Goal: Complete application form: Complete application form

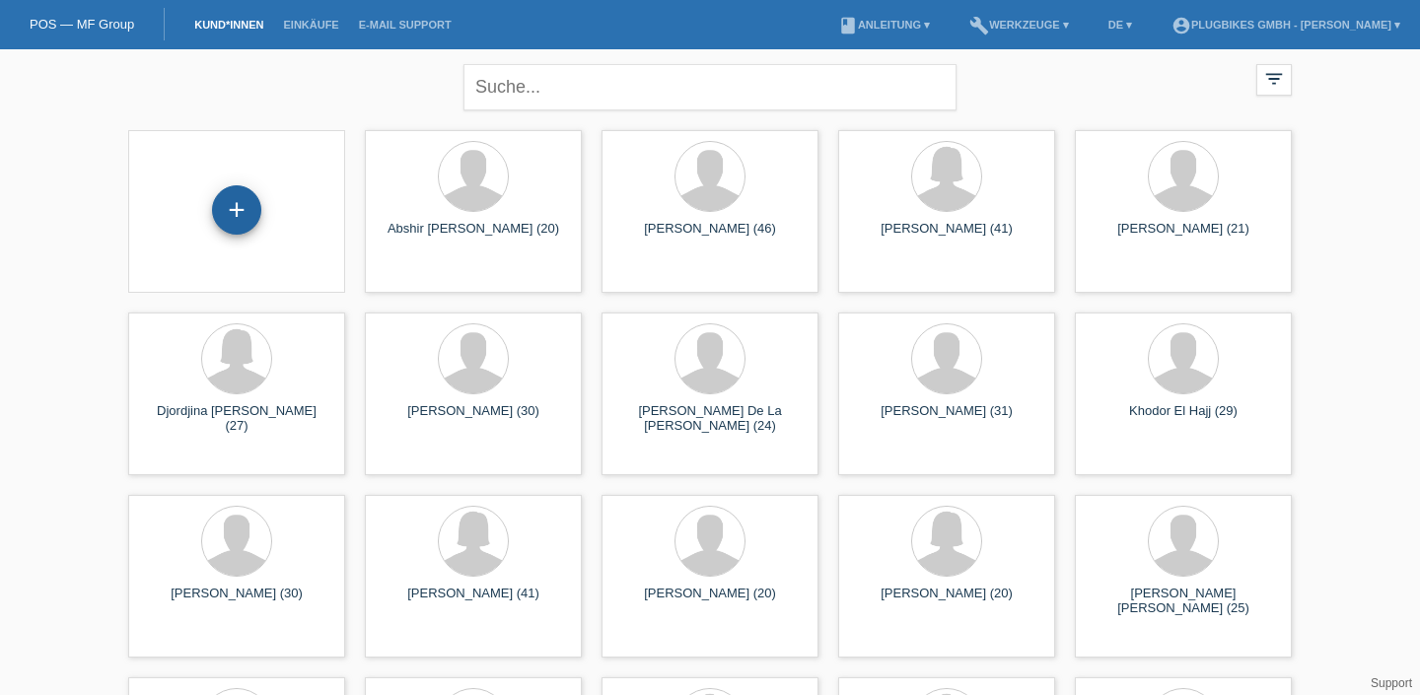
click at [223, 207] on div "+" at bounding box center [236, 209] width 49 height 49
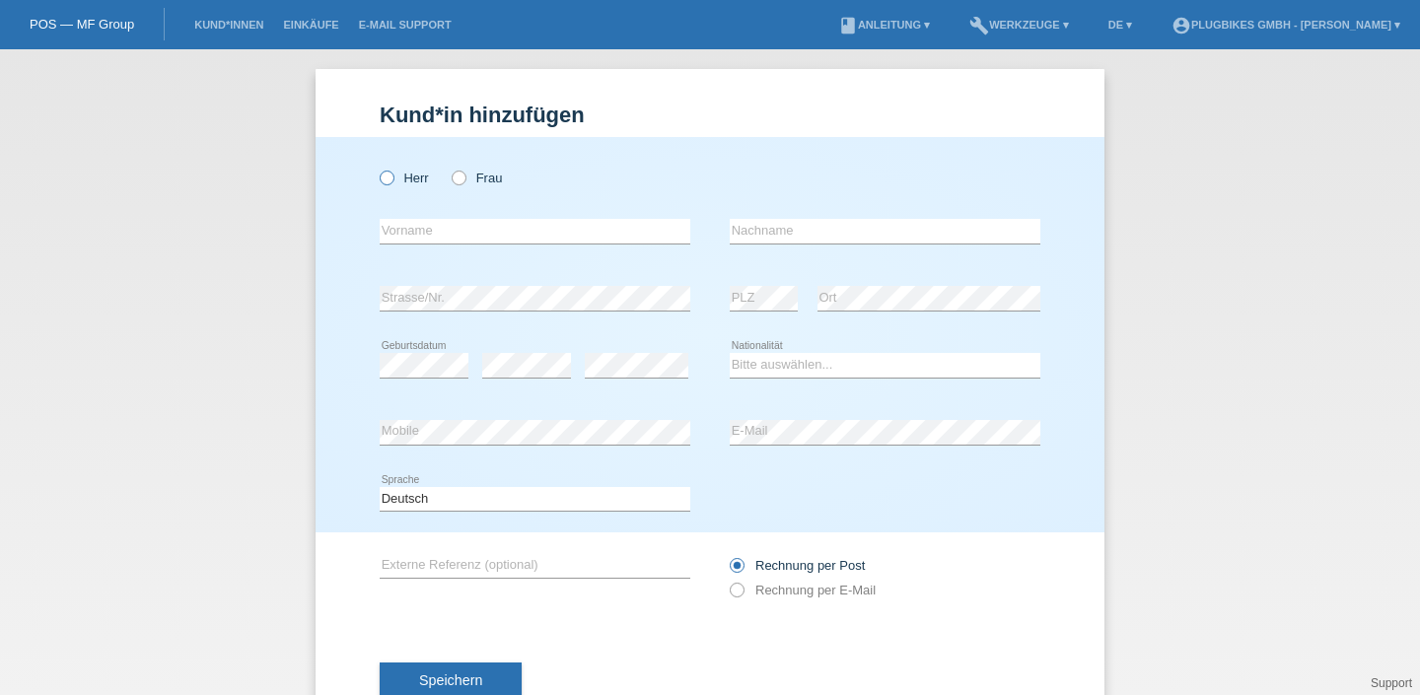
click at [393, 176] on label "Herr" at bounding box center [404, 178] width 49 height 15
click at [393, 176] on input "Herr" at bounding box center [386, 177] width 13 height 13
radio input "true"
click at [466, 230] on input "text" at bounding box center [535, 231] width 311 height 25
type input "Elmdein"
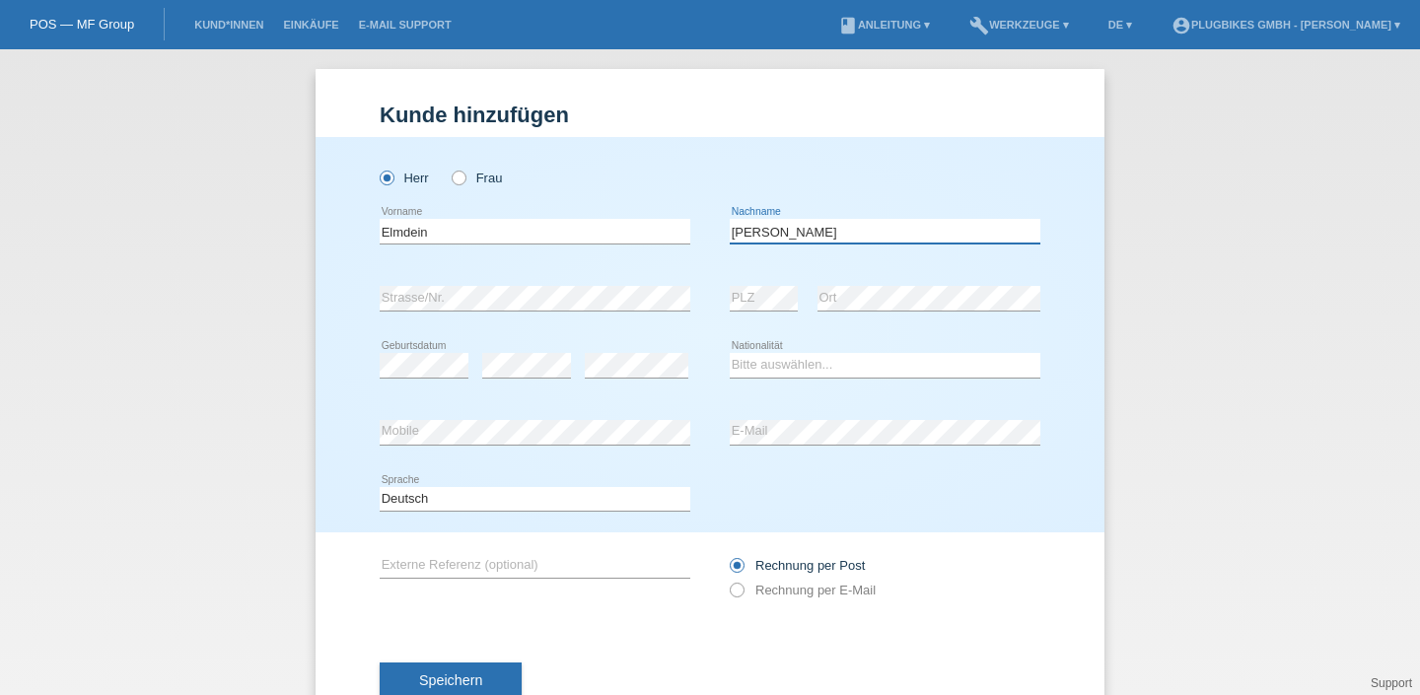
type input "[PERSON_NAME]"
click at [782, 371] on select "Bitte auswählen... Schweiz Deutschland Liechtenstein Österreich ------------ Af…" at bounding box center [885, 365] width 311 height 24
select select "BA"
click at [730, 354] on select "Bitte auswählen... Schweiz Deutschland Liechtenstein Österreich ------------ Af…" at bounding box center [885, 365] width 311 height 24
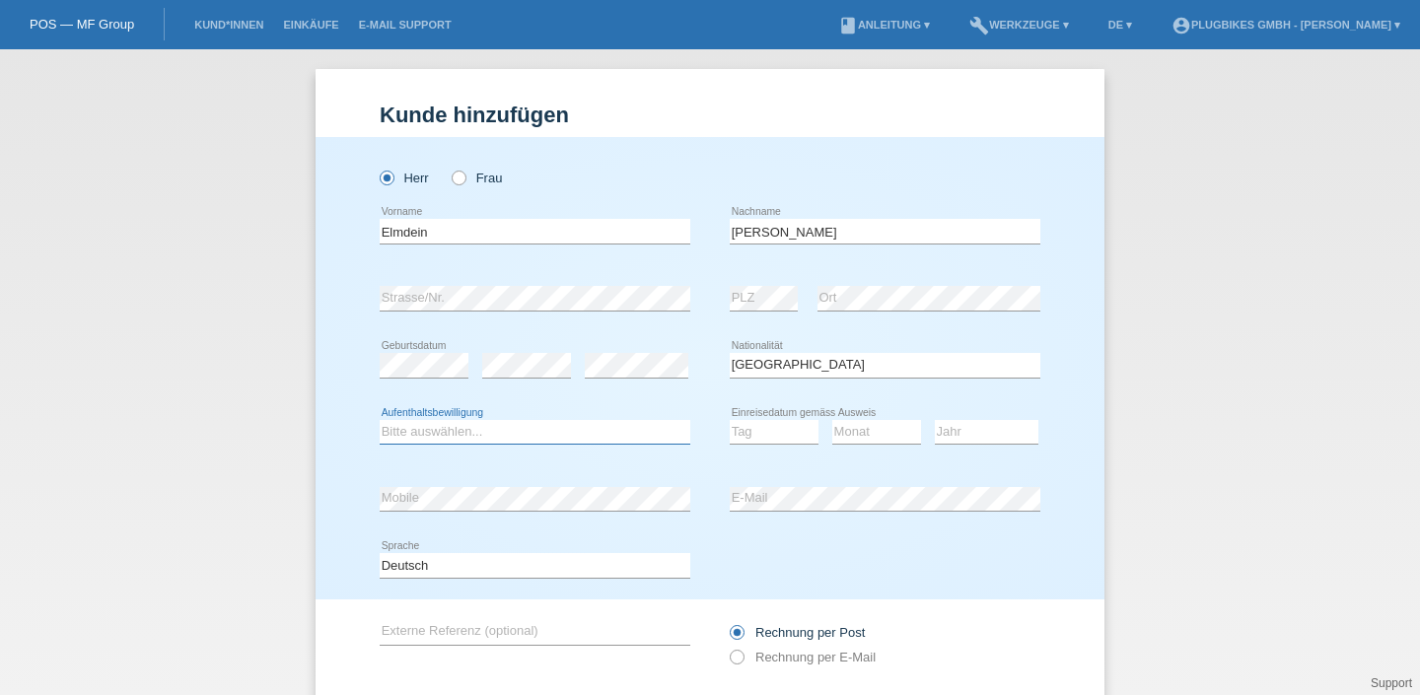
click at [544, 433] on select "Bitte auswählen... C B B - Flüchtlingsstatus Andere" at bounding box center [535, 432] width 311 height 24
select select "B"
click at [380, 420] on select "Bitte auswählen... C B B - Flüchtlingsstatus Andere" at bounding box center [535, 432] width 311 height 24
click at [776, 423] on select "Tag 01 02 03 04 05 06 07 08 09 10 11" at bounding box center [774, 432] width 89 height 24
select select "13"
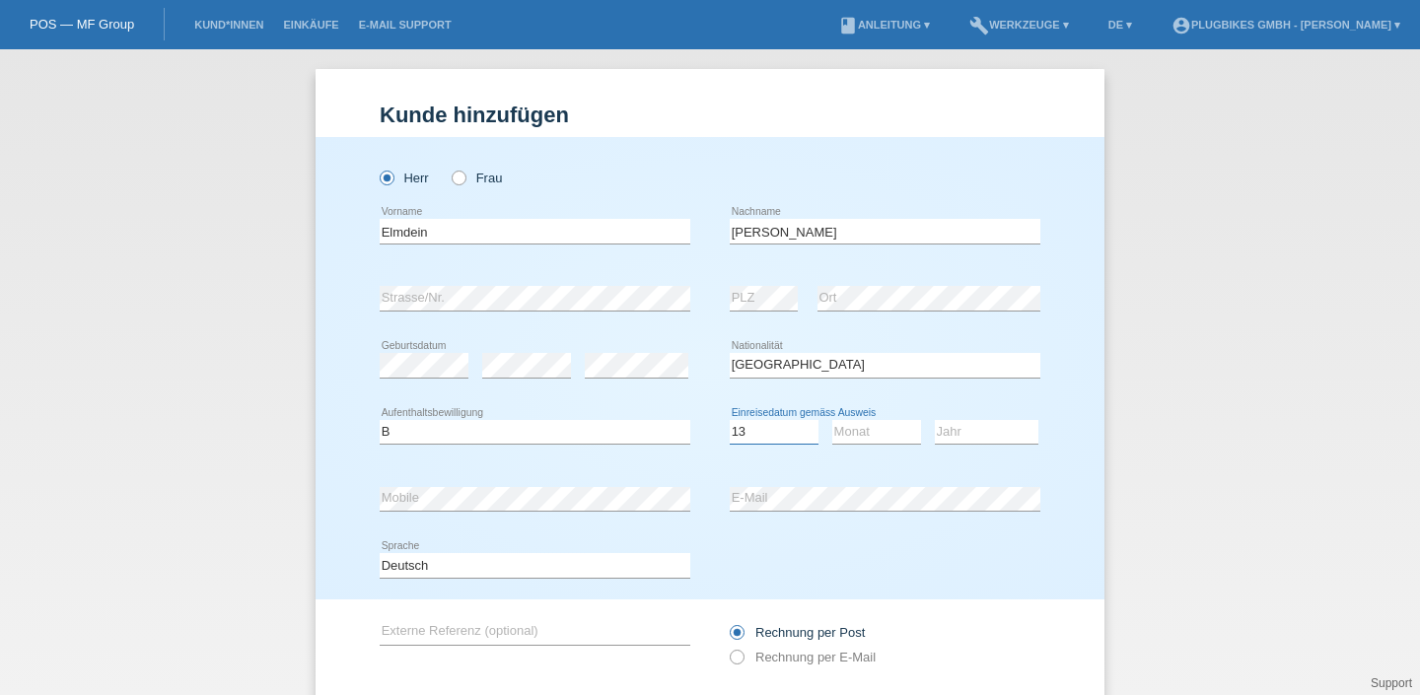
click at [730, 420] on select "Tag 01 02 03 04 05 06 07 08 09 10 11" at bounding box center [774, 432] width 89 height 24
click at [879, 425] on select "Monat 01 02 03 04 05 06 07 08 09 10 11" at bounding box center [876, 432] width 89 height 24
select select "01"
click at [832, 420] on select "Monat 01 02 03 04 05 06 07 08 09 10 11" at bounding box center [876, 432] width 89 height 24
click at [991, 429] on select "Jahr 2025 2024 2023 2022 2021 2020 2019 2018 2017 2016 2015 2014 2013 2012 2011…" at bounding box center [987, 432] width 104 height 24
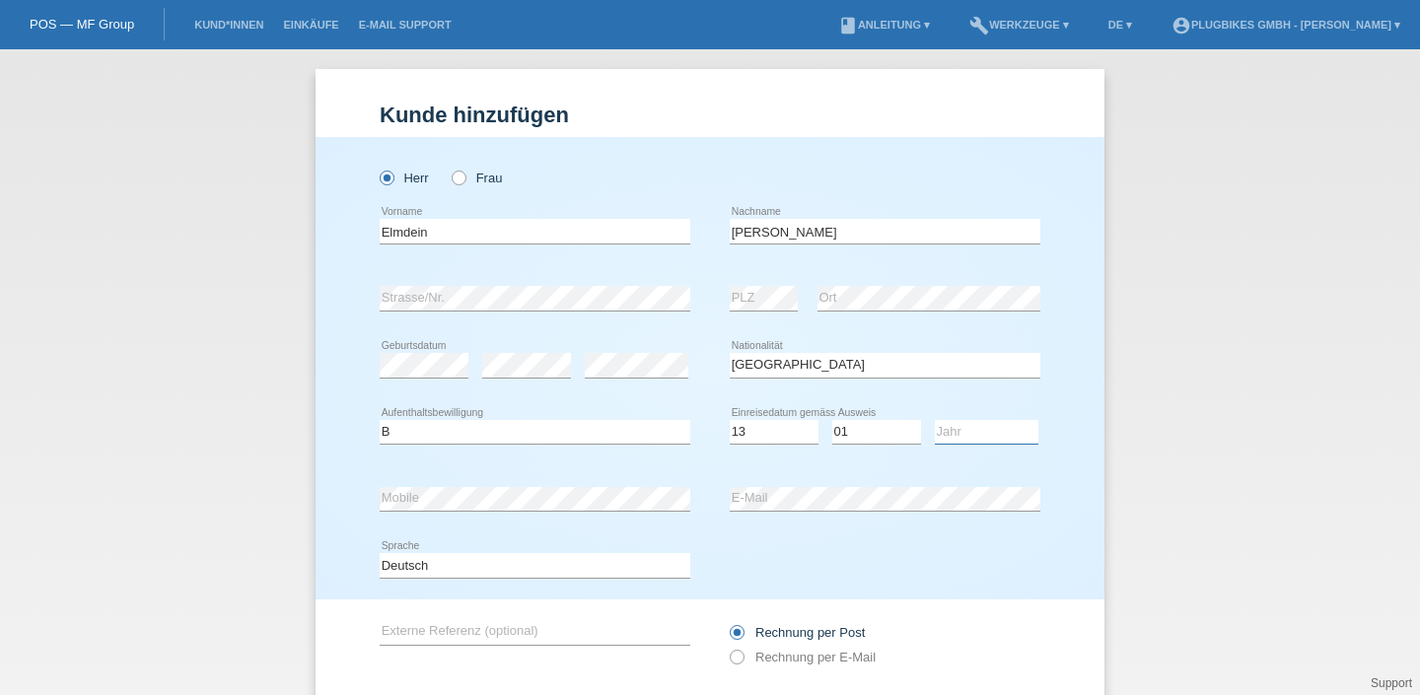
select select "1999"
click at [935, 420] on select "Jahr 2025 2024 2023 2022 2021 2020 2019 2018 2017 2016 2015 2014 2013 2012 2011…" at bounding box center [987, 432] width 104 height 24
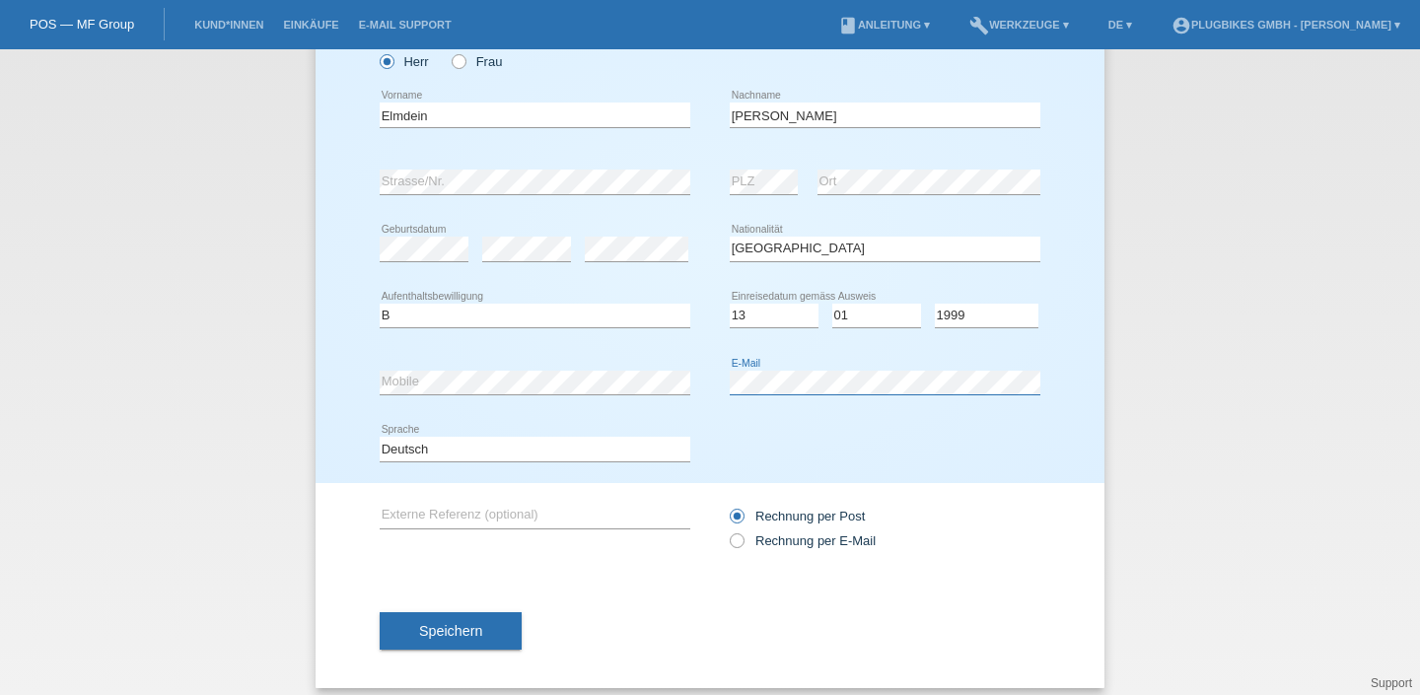
scroll to position [132, 0]
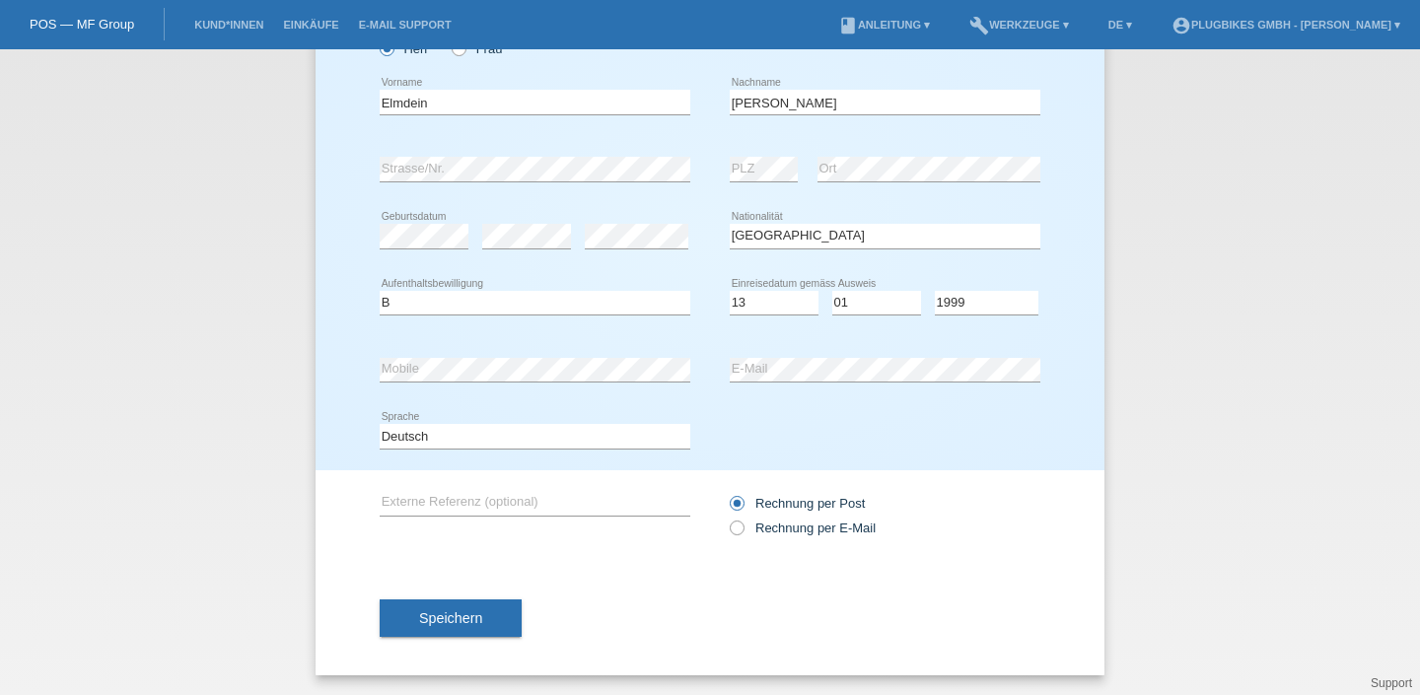
click at [726, 527] on div "error Externe Referenz (optional) Rechnung per Post" at bounding box center [710, 515] width 661 height 91
click at [727, 518] on icon at bounding box center [727, 518] width 0 height 0
click at [735, 527] on input "Rechnung per E-Mail" at bounding box center [736, 533] width 13 height 25
radio input "true"
click at [857, 404] on div "Deutsch Français Italiano English error Sprache" at bounding box center [710, 436] width 661 height 67
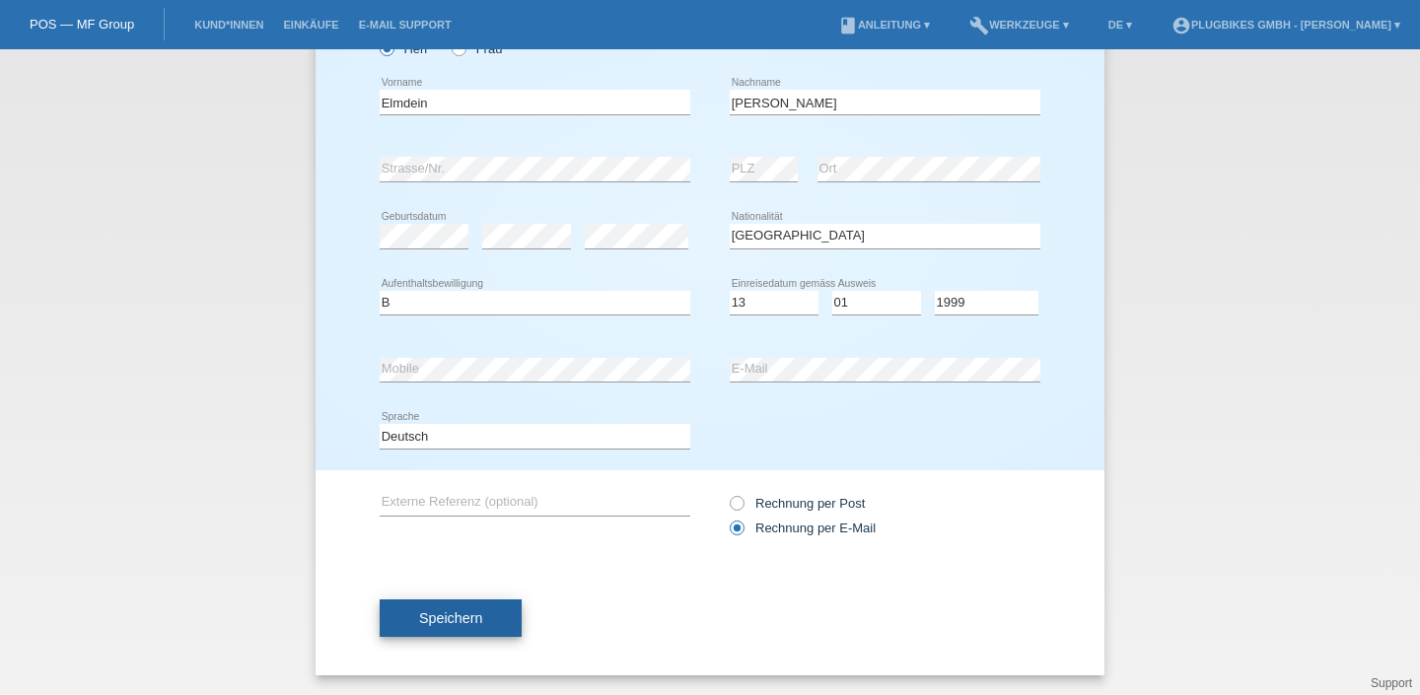
click at [414, 627] on button "Speichern" at bounding box center [451, 618] width 142 height 37
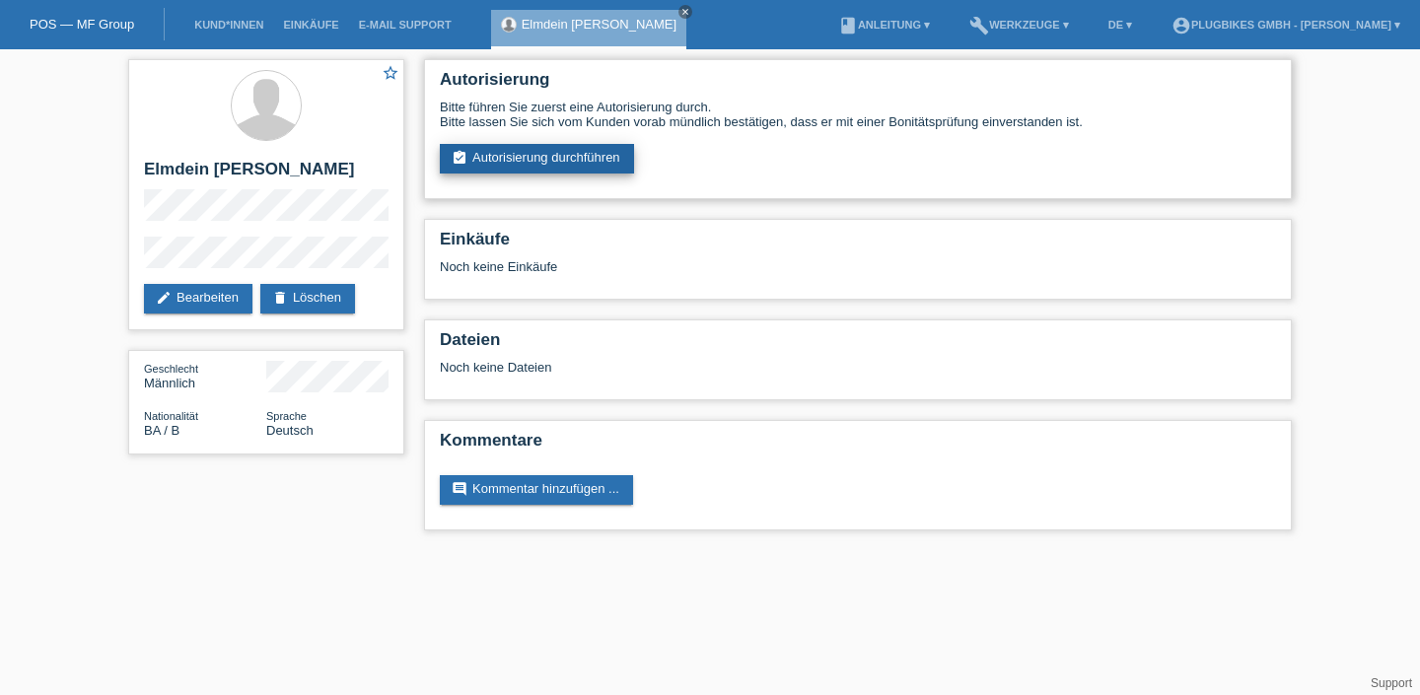
click at [516, 164] on link "assignment_turned_in Autorisierung durchführen" at bounding box center [537, 159] width 194 height 30
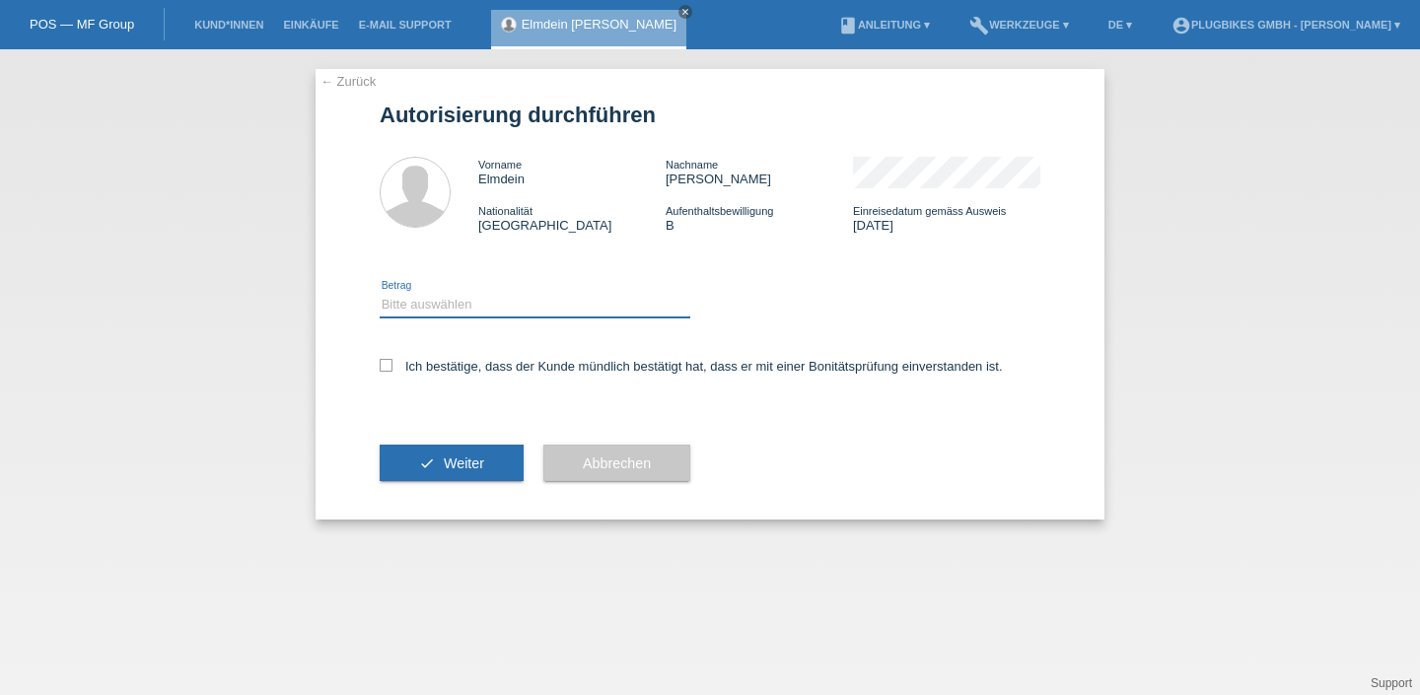
click at [477, 306] on select "Bitte auswählen CHF 1.00 - CHF 499.00 CHF 500.00 - CHF 1'999.00 CHF 2'000.00 - …" at bounding box center [535, 305] width 311 height 24
select select "3"
click at [380, 296] on select "Bitte auswählen CHF 1.00 - CHF 499.00 CHF 500.00 - CHF 1'999.00 CHF 2'000.00 - …" at bounding box center [535, 305] width 311 height 24
click at [438, 373] on label "Ich bestätige, dass der Kunde mündlich bestätigt hat, dass er mit einer Bonität…" at bounding box center [691, 366] width 623 height 15
click at [393, 372] on input "Ich bestätige, dass der Kunde mündlich bestätigt hat, dass er mit einer Bonität…" at bounding box center [386, 365] width 13 height 13
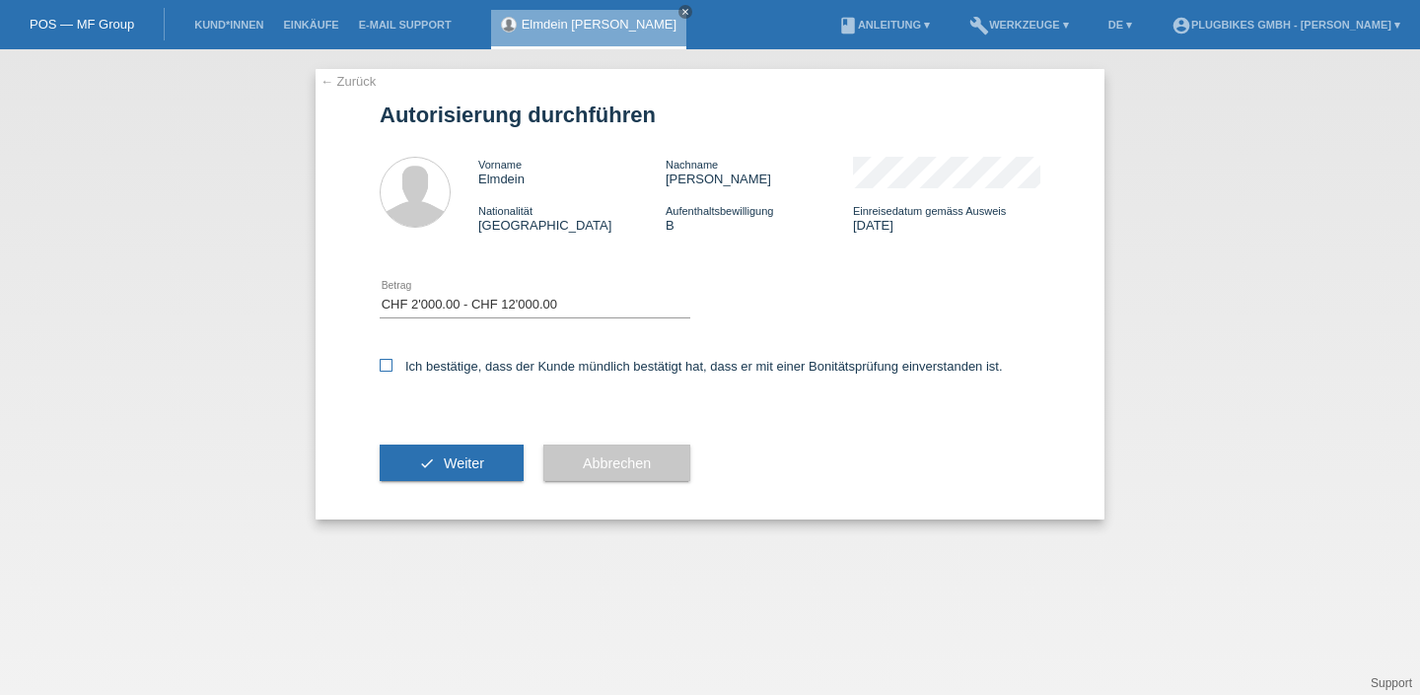
checkbox input "true"
click at [497, 463] on button "check Weiter" at bounding box center [452, 463] width 144 height 37
